Goal: Task Accomplishment & Management: Manage account settings

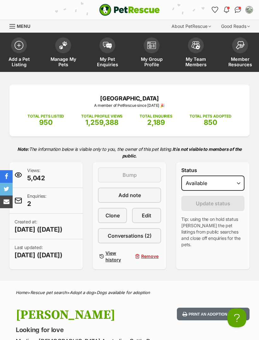
click at [62, 53] on link "Manage My Pets" at bounding box center [63, 53] width 44 height 38
click at [110, 57] on span "My Pet Enquiries" at bounding box center [107, 61] width 28 height 11
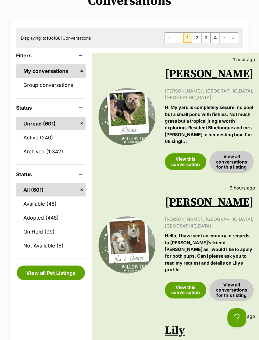
scroll to position [87, 0]
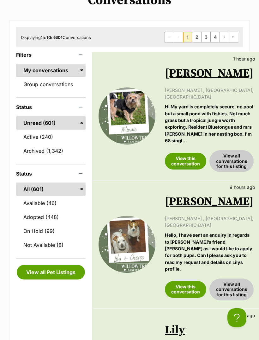
click at [190, 154] on link "View this conversation" at bounding box center [185, 161] width 41 height 16
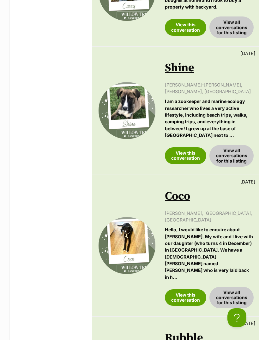
scroll to position [720, 0]
click at [190, 147] on link "View this conversation" at bounding box center [185, 155] width 41 height 16
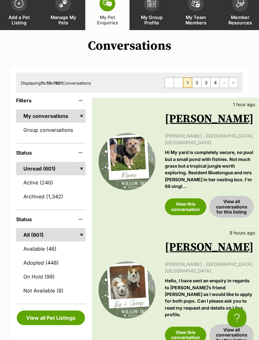
scroll to position [0, 0]
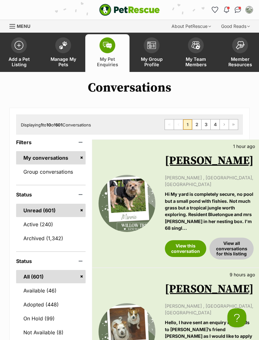
click at [66, 53] on link "Manage My Pets" at bounding box center [63, 53] width 44 height 38
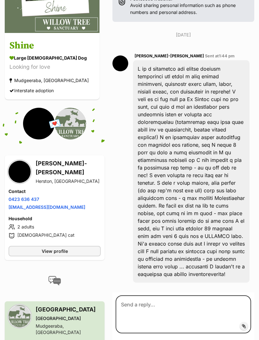
scroll to position [111, 0]
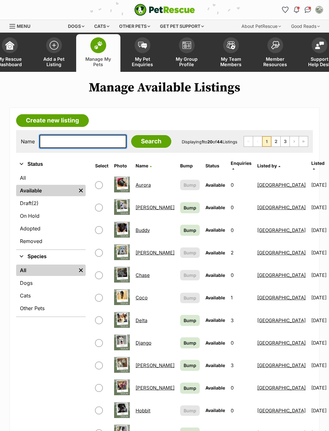
click at [87, 138] on input "text" at bounding box center [83, 141] width 87 height 13
type input "Hers"
click at [142, 141] on input "Search" at bounding box center [151, 141] width 40 height 13
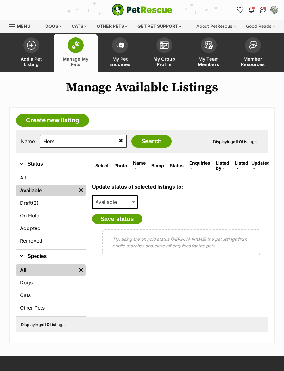
click at [58, 229] on link "Adopted" at bounding box center [51, 228] width 70 height 11
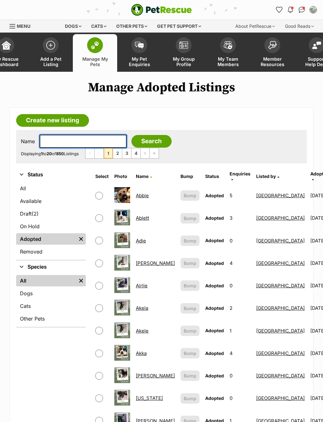
click at [83, 141] on input "text" at bounding box center [83, 141] width 87 height 13
type input "Her"
click at [138, 141] on input "Search" at bounding box center [151, 141] width 40 height 13
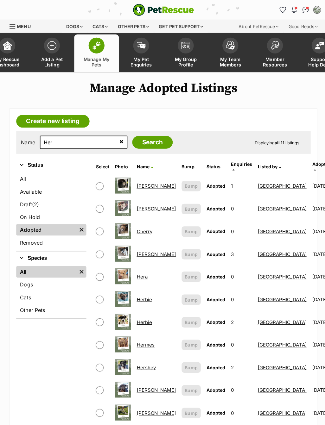
click at [147, 356] on td "Hershey" at bounding box center [155, 365] width 44 height 22
click at [150, 362] on link "Hershey" at bounding box center [145, 365] width 19 height 6
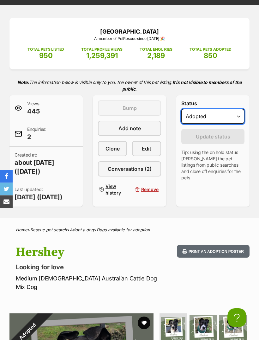
click at [241, 115] on select "Draft - not available as listing has enquires Available On hold Adopted" at bounding box center [213, 116] width 63 height 15
select select "active"
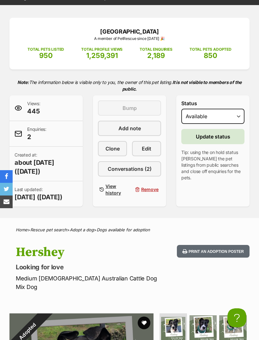
click at [227, 139] on span "Update status" at bounding box center [213, 137] width 34 height 8
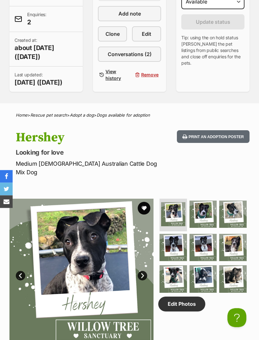
scroll to position [181, 0]
click at [212, 208] on img at bounding box center [204, 214] width 28 height 28
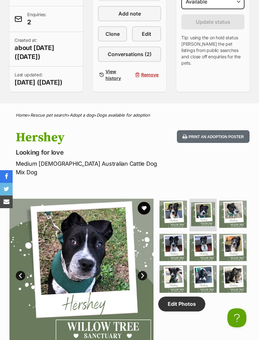
click at [228, 206] on img at bounding box center [234, 214] width 28 height 28
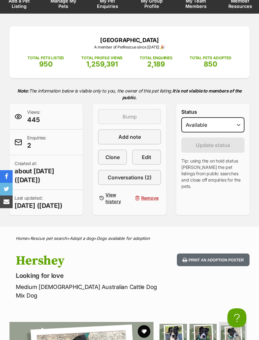
scroll to position [0, 0]
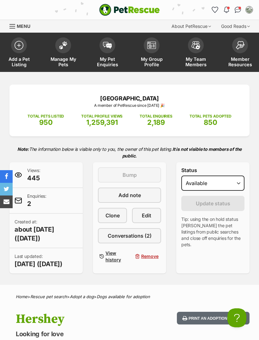
click at [71, 59] on span "Manage My Pets" at bounding box center [63, 61] width 28 height 11
